Goal: Transaction & Acquisition: Obtain resource

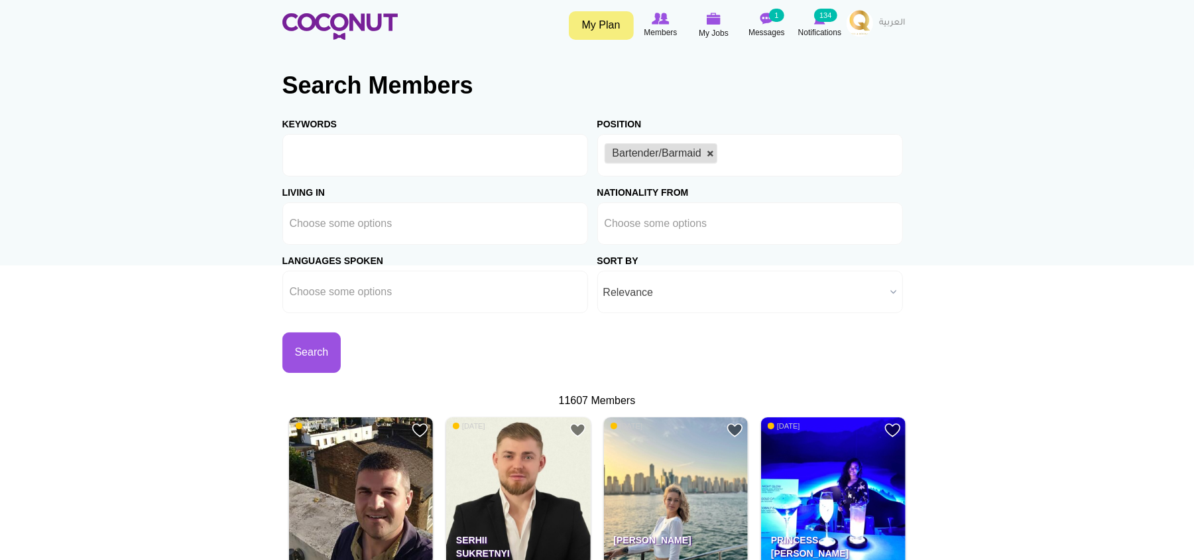
click at [712, 153] on link at bounding box center [711, 154] width 8 height 8
type input "Choose some options"
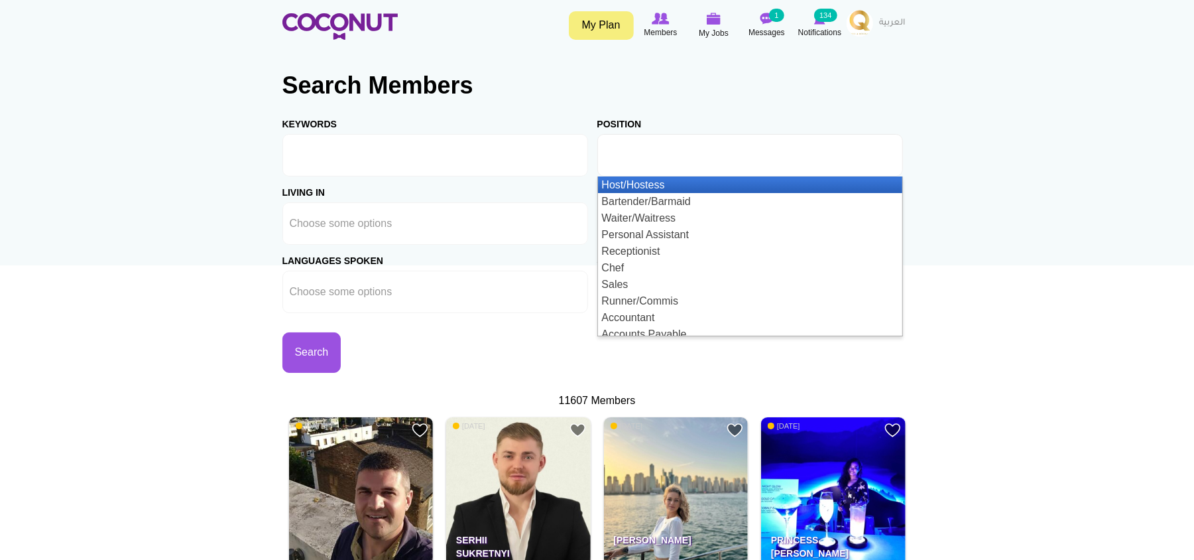
click at [712, 153] on input "text" at bounding box center [664, 155] width 119 height 12
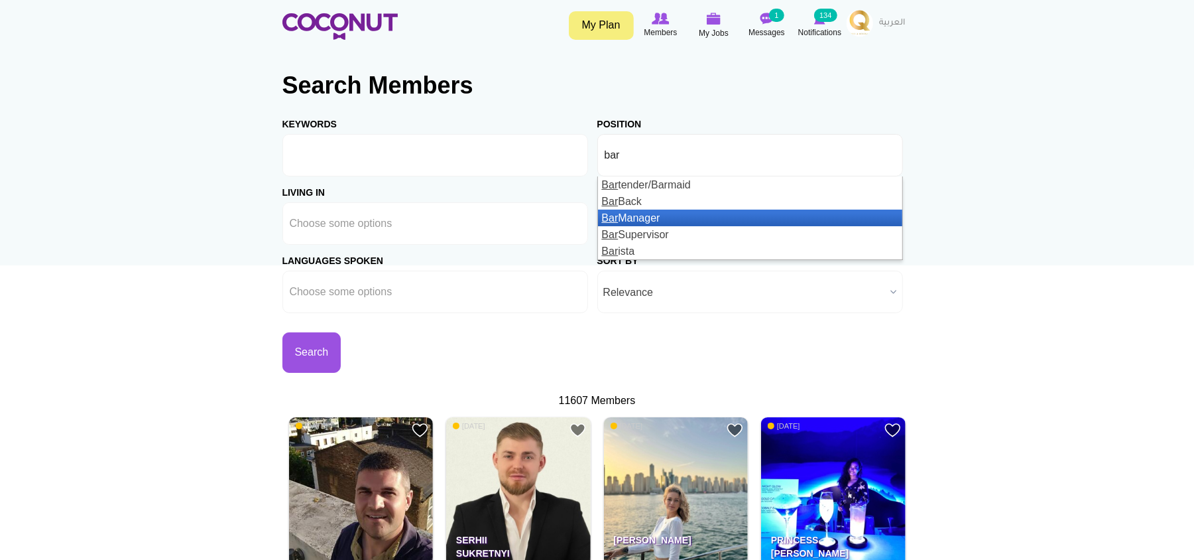
type input "bar"
click at [657, 211] on li "Bar Manager" at bounding box center [750, 218] width 304 height 17
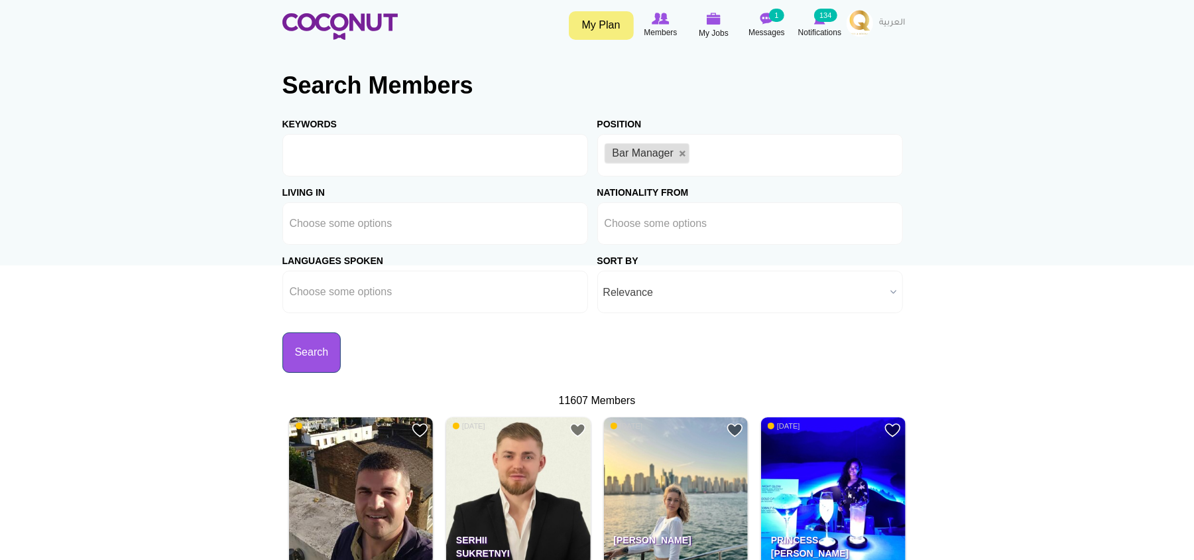
click at [342, 364] on button "Search" at bounding box center [311, 352] width 59 height 40
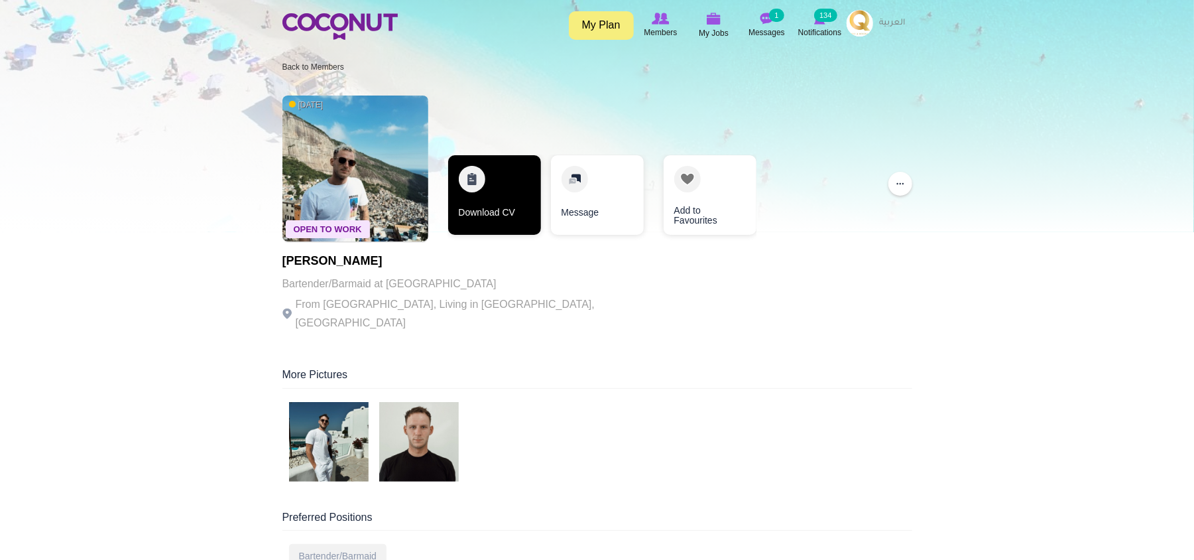
click at [513, 221] on link "Download CV" at bounding box center [494, 195] width 93 height 80
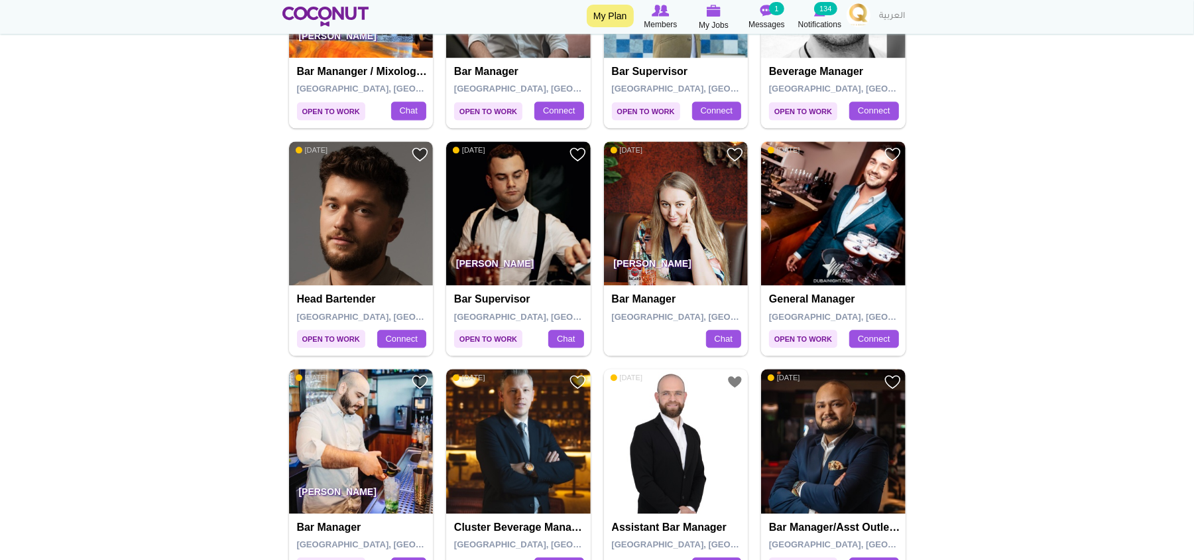
scroll to position [2298, 0]
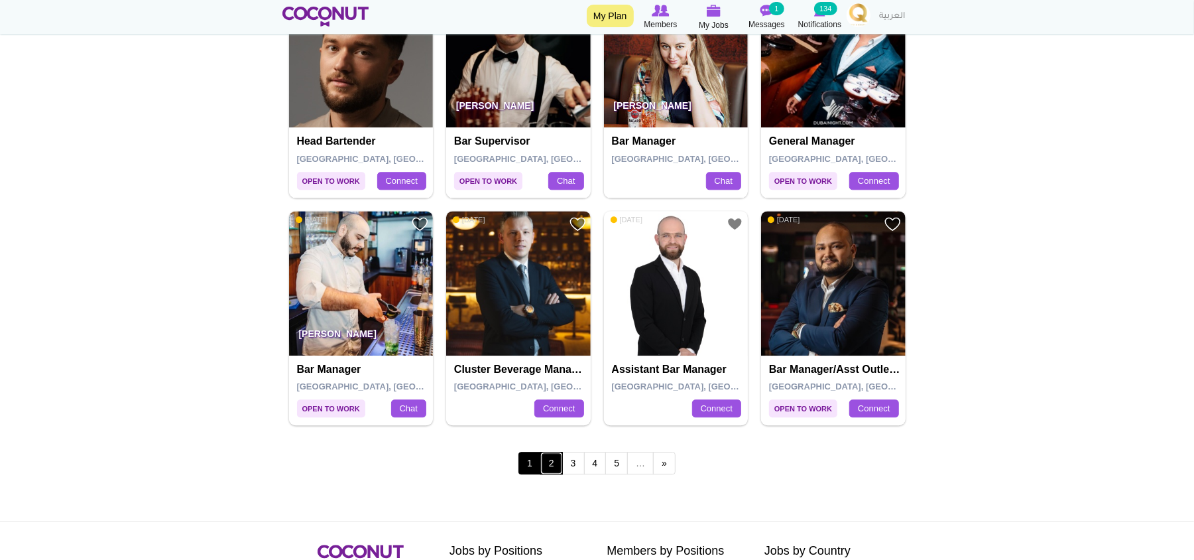
click at [552, 474] on link "2" at bounding box center [551, 463] width 23 height 23
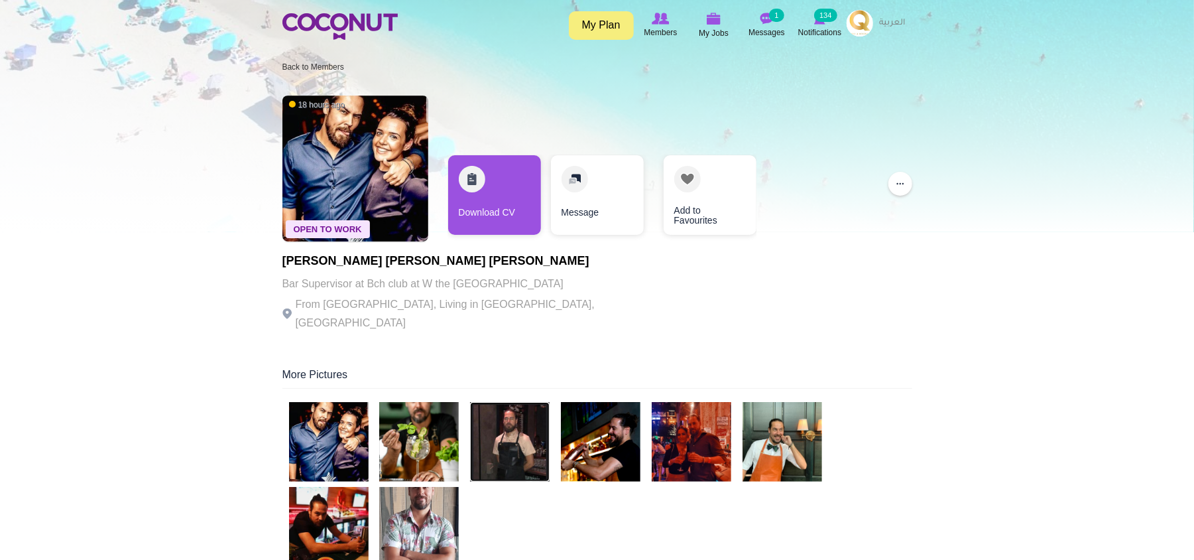
click at [513, 423] on img at bounding box center [510, 442] width 80 height 80
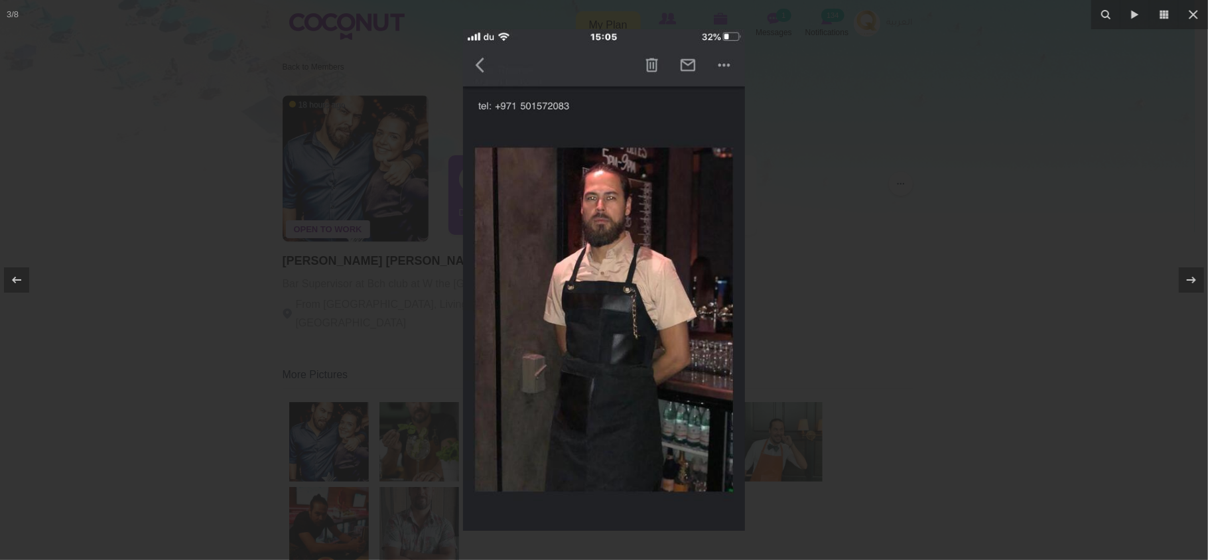
click at [1141, 208] on div at bounding box center [604, 280] width 1208 height 560
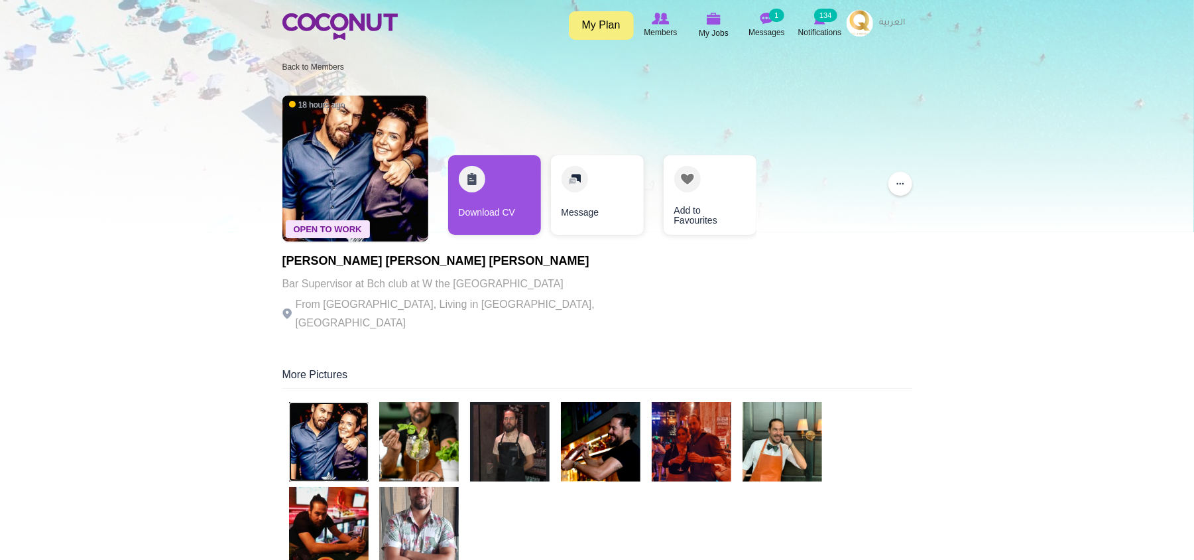
click at [345, 436] on img at bounding box center [329, 442] width 80 height 80
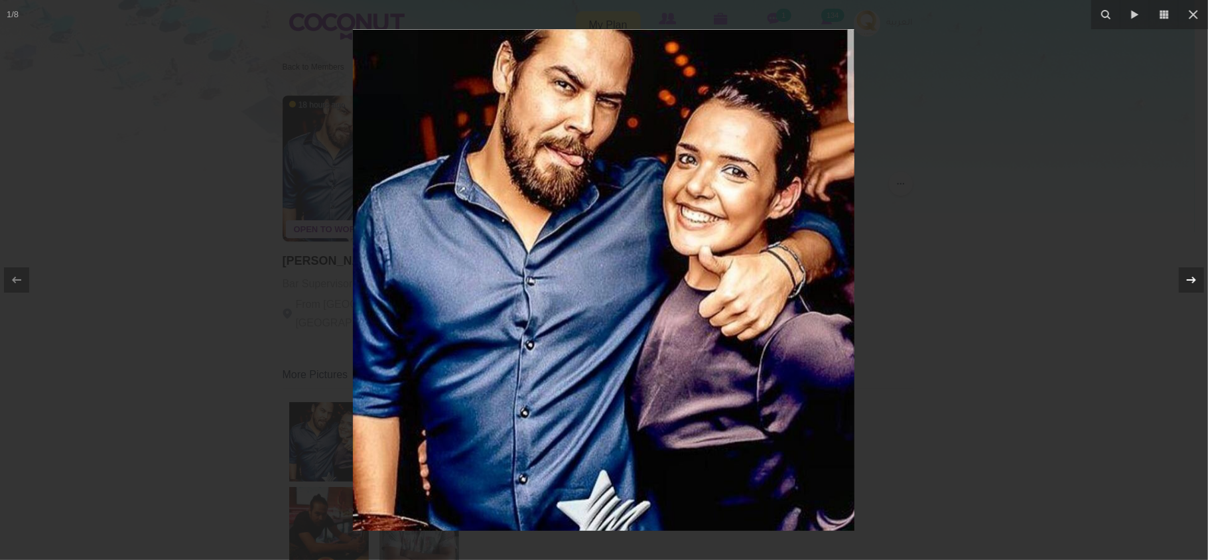
click at [1194, 284] on icon at bounding box center [1191, 280] width 16 height 16
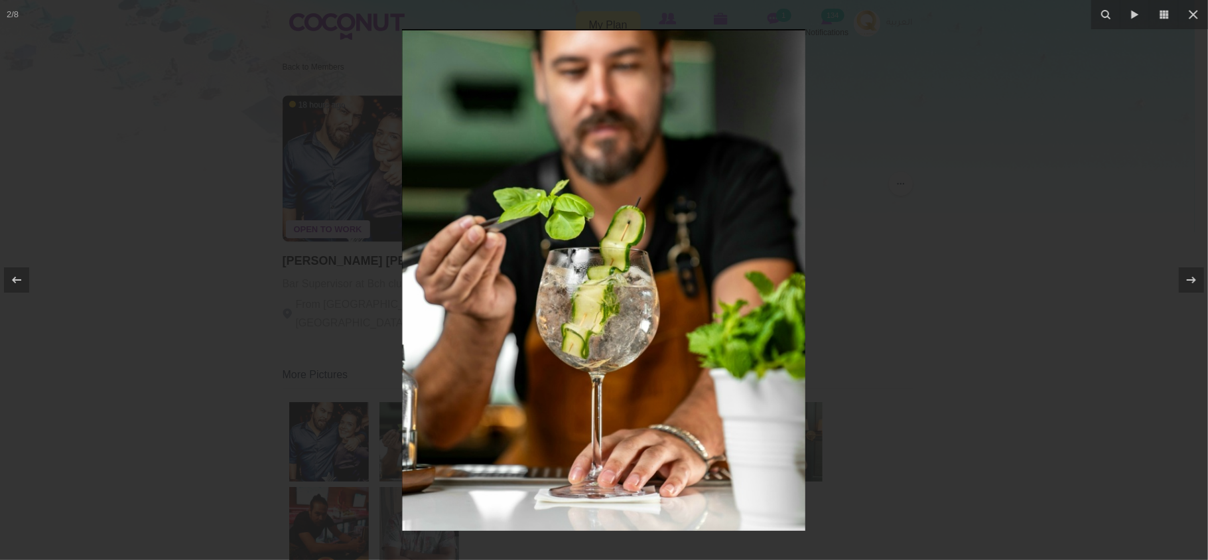
drag, startPoint x: 1068, startPoint y: 274, endPoint x: 1054, endPoint y: 271, distance: 14.2
click at [1066, 272] on div at bounding box center [604, 280] width 1208 height 560
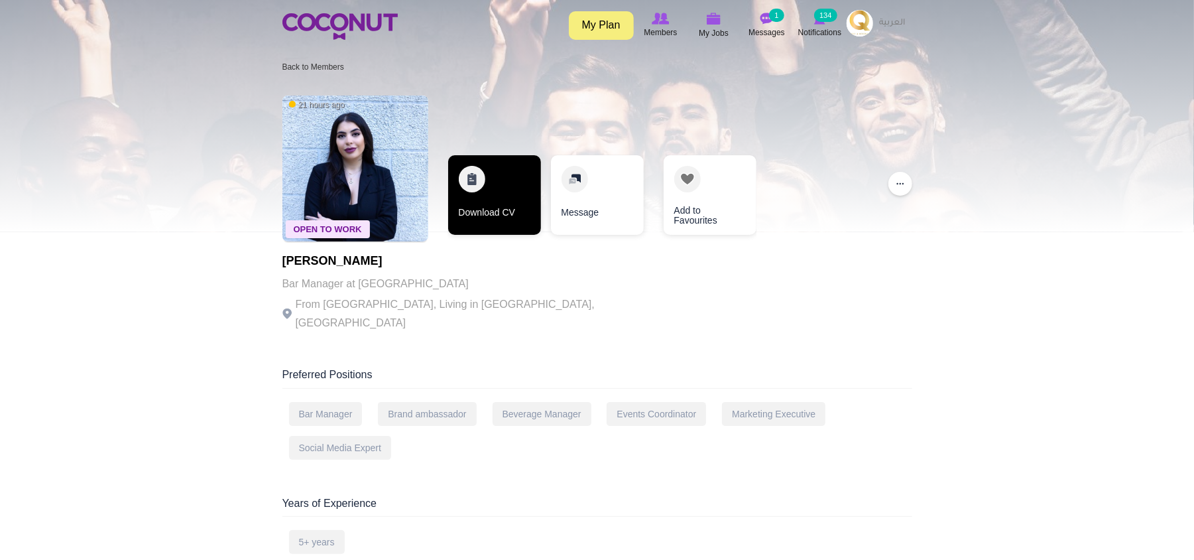
click at [492, 200] on link "Download CV" at bounding box center [494, 195] width 93 height 80
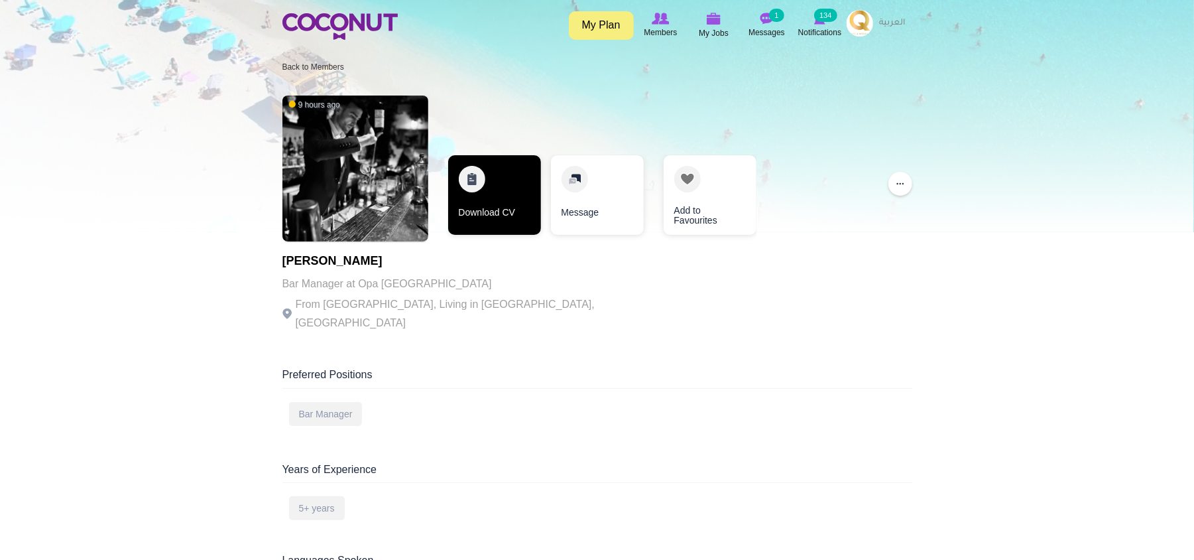
click at [494, 212] on link "Download CV" at bounding box center [494, 195] width 93 height 80
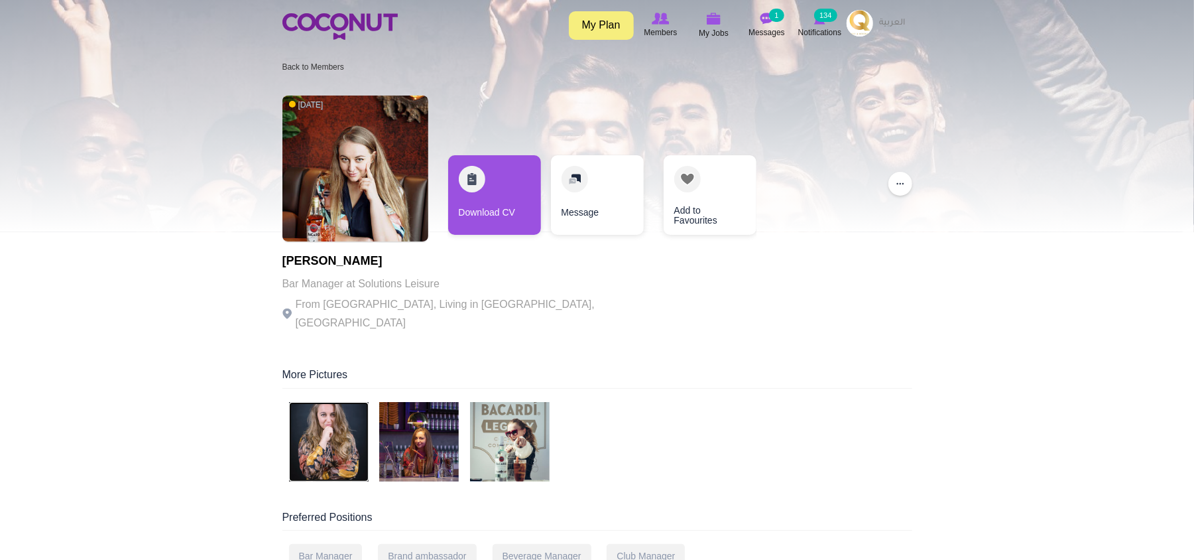
click at [348, 438] on img at bounding box center [329, 442] width 80 height 80
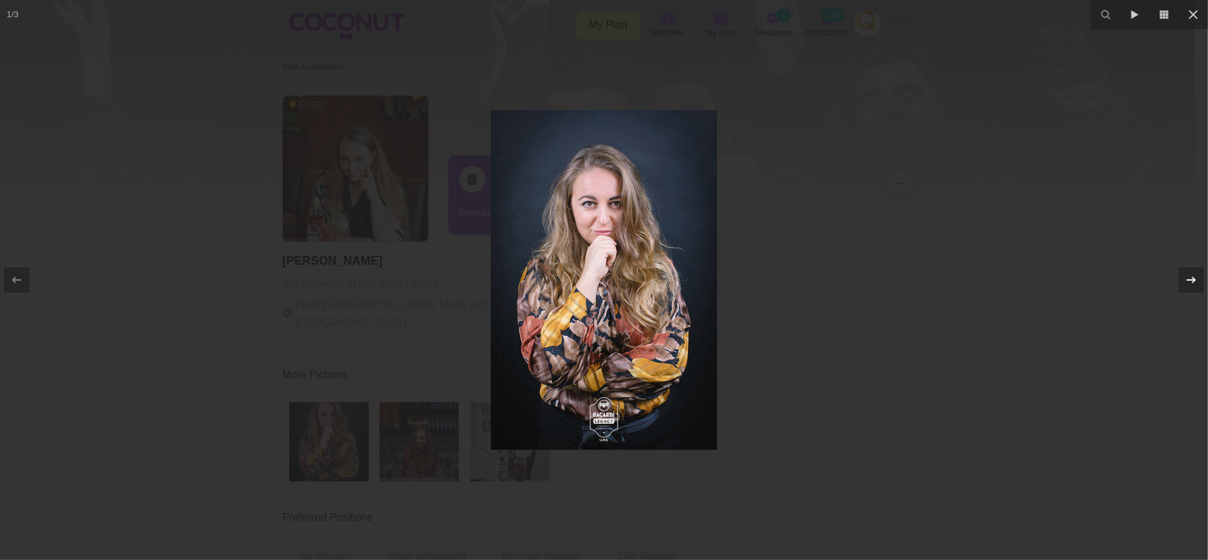
click at [1179, 280] on div at bounding box center [1190, 279] width 25 height 25
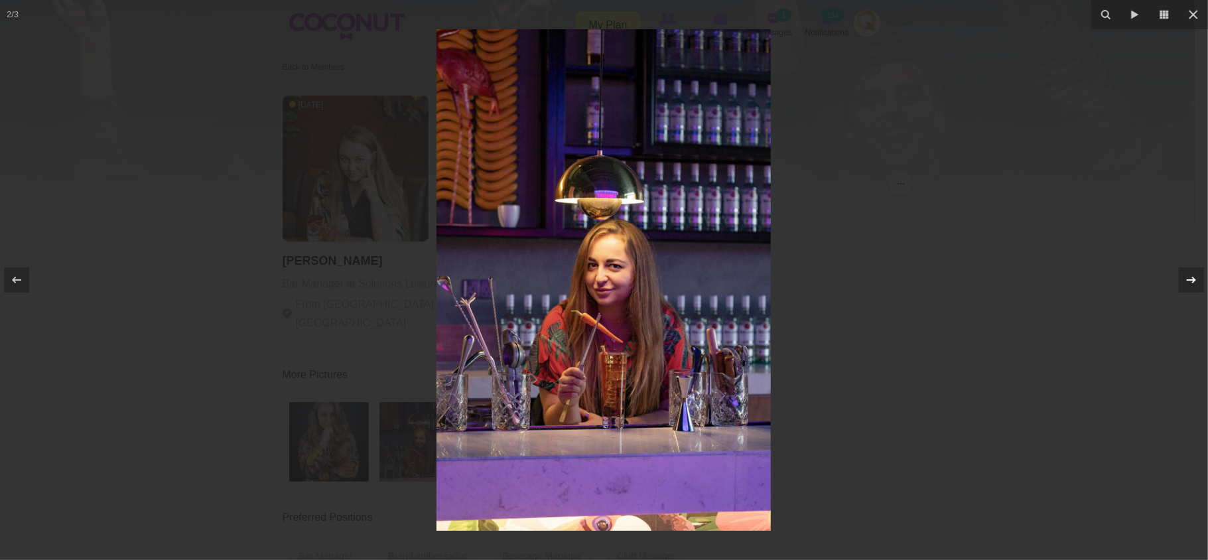
click at [1179, 280] on div at bounding box center [1190, 279] width 25 height 25
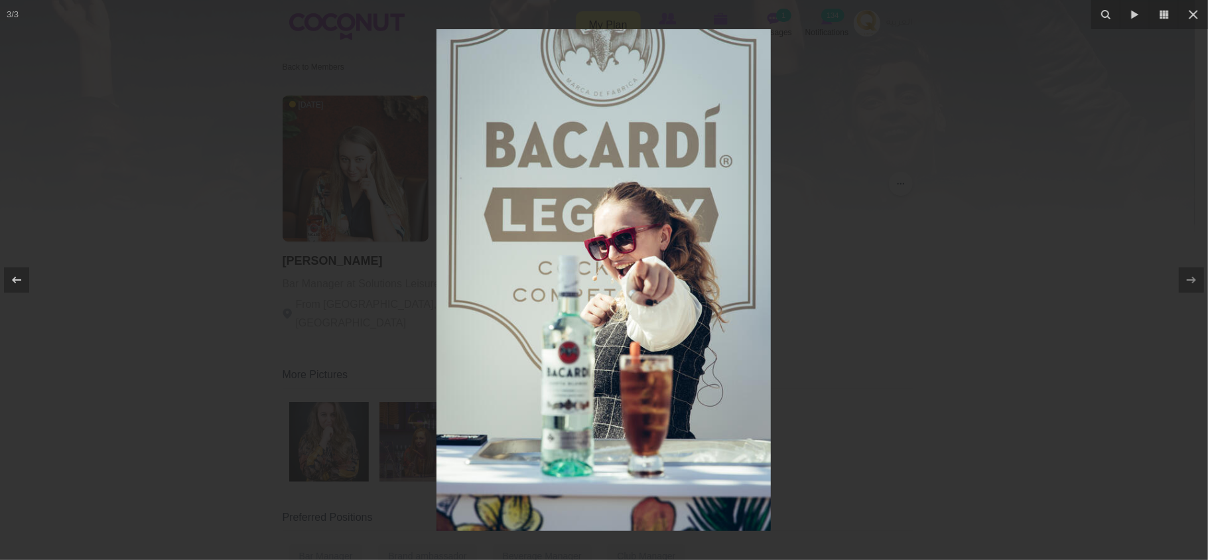
click at [913, 314] on div at bounding box center [604, 280] width 1208 height 560
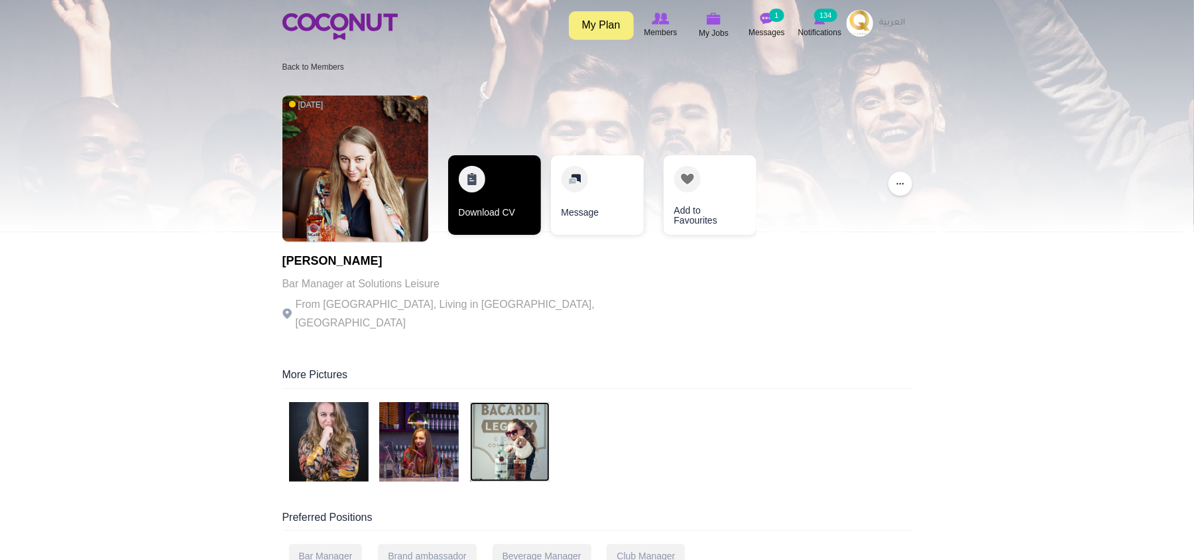
click at [491, 208] on link "Download CV" at bounding box center [494, 195] width 93 height 80
